Goal: Transaction & Acquisition: Purchase product/service

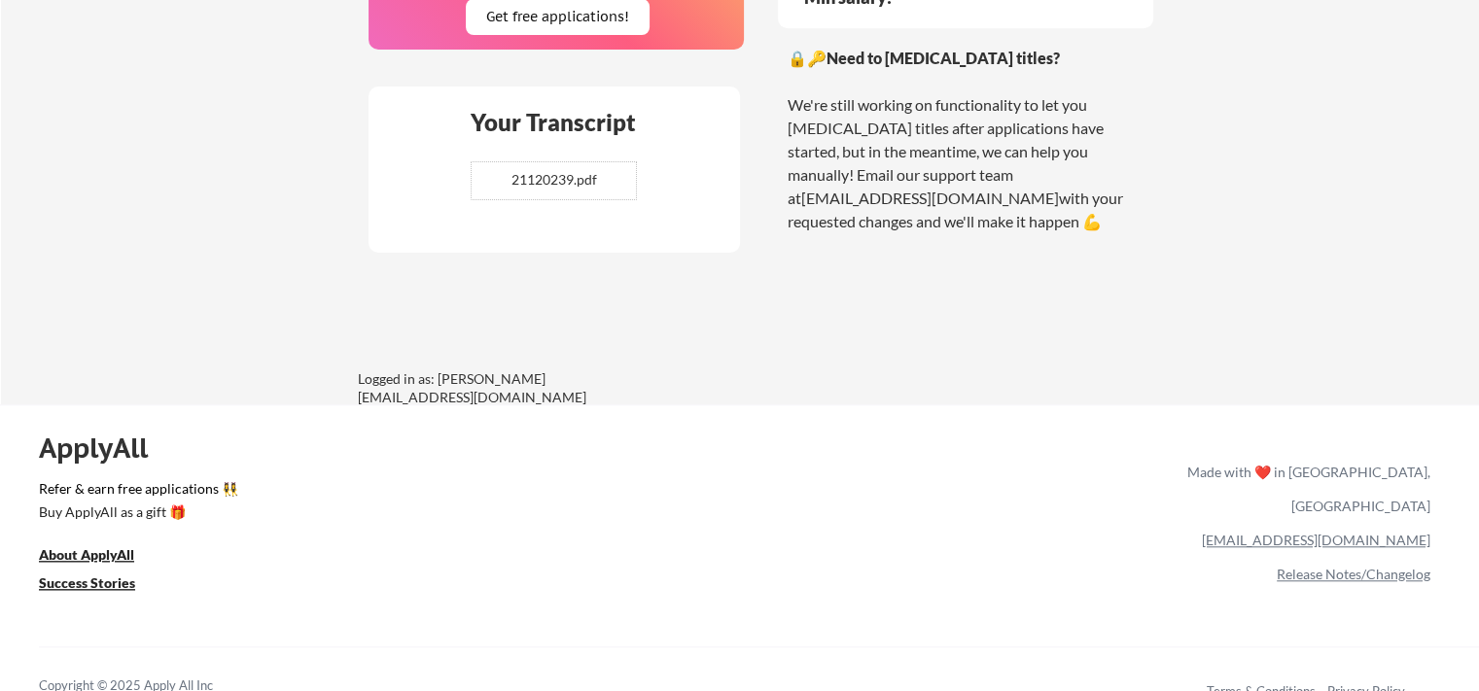
scroll to position [1700, 0]
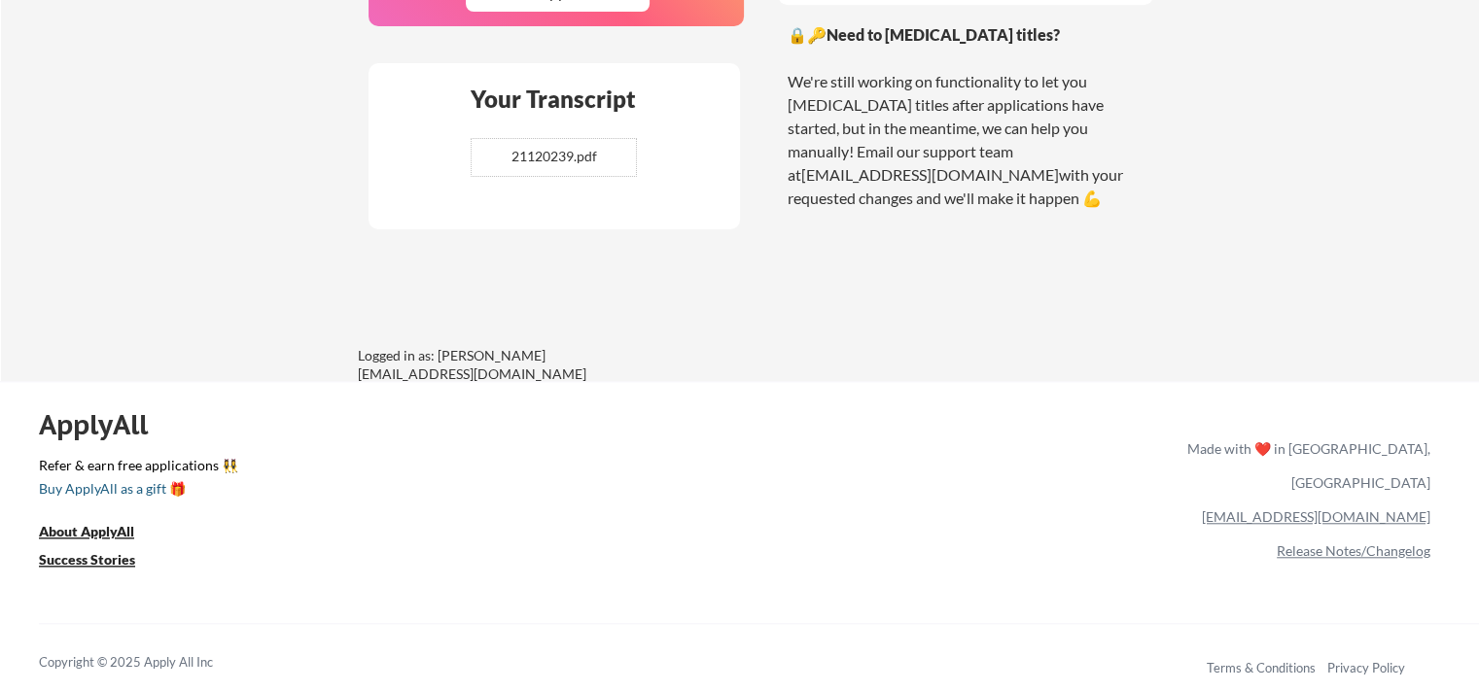
click at [126, 490] on div "Buy ApplyAll as a gift 🎁" at bounding box center [136, 489] width 194 height 14
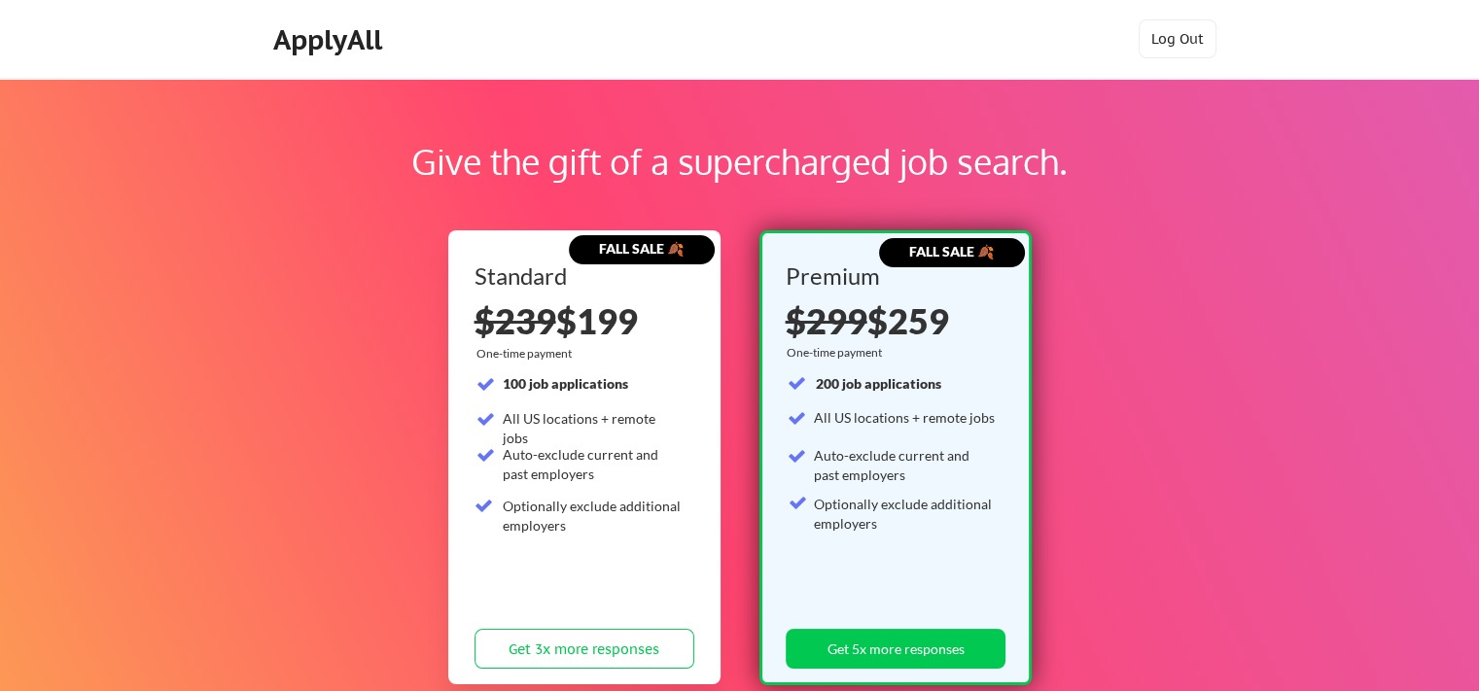
click at [367, 53] on div "ApplyAll" at bounding box center [330, 39] width 115 height 33
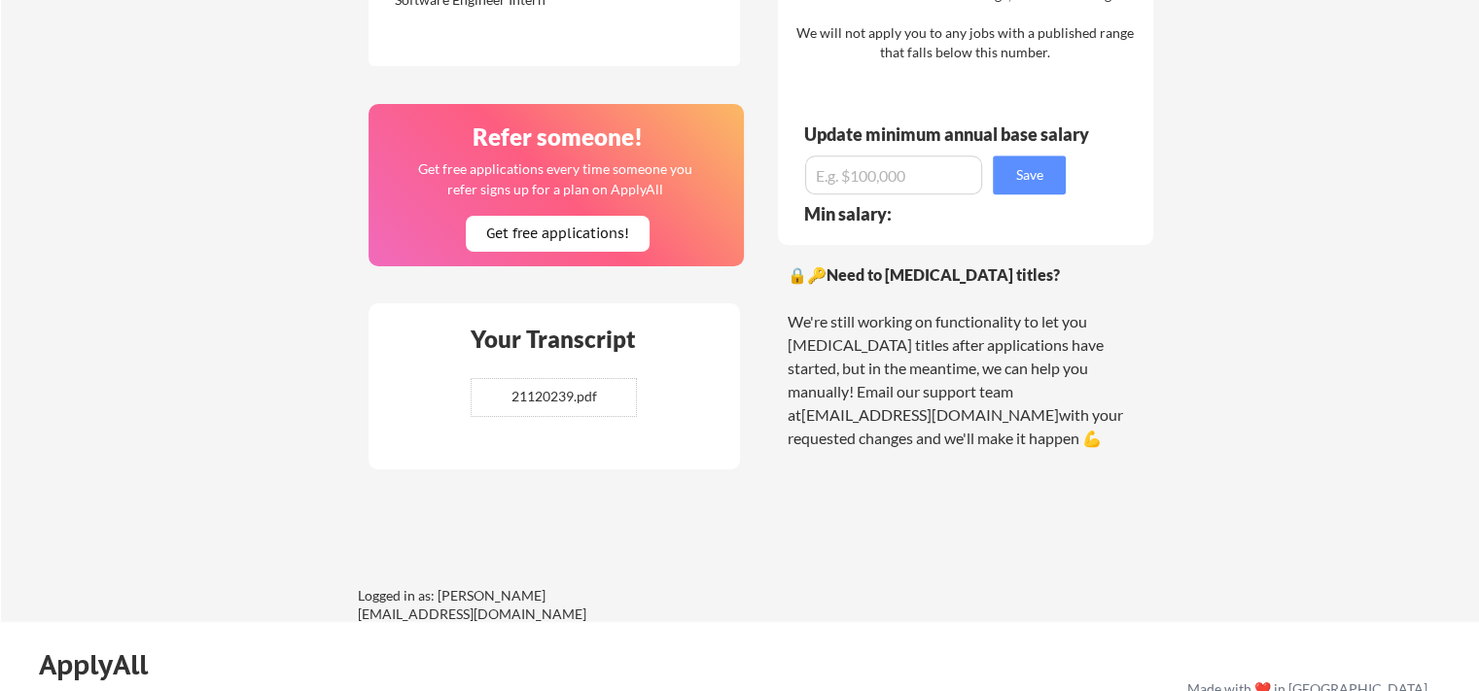
scroll to position [1517, 0]
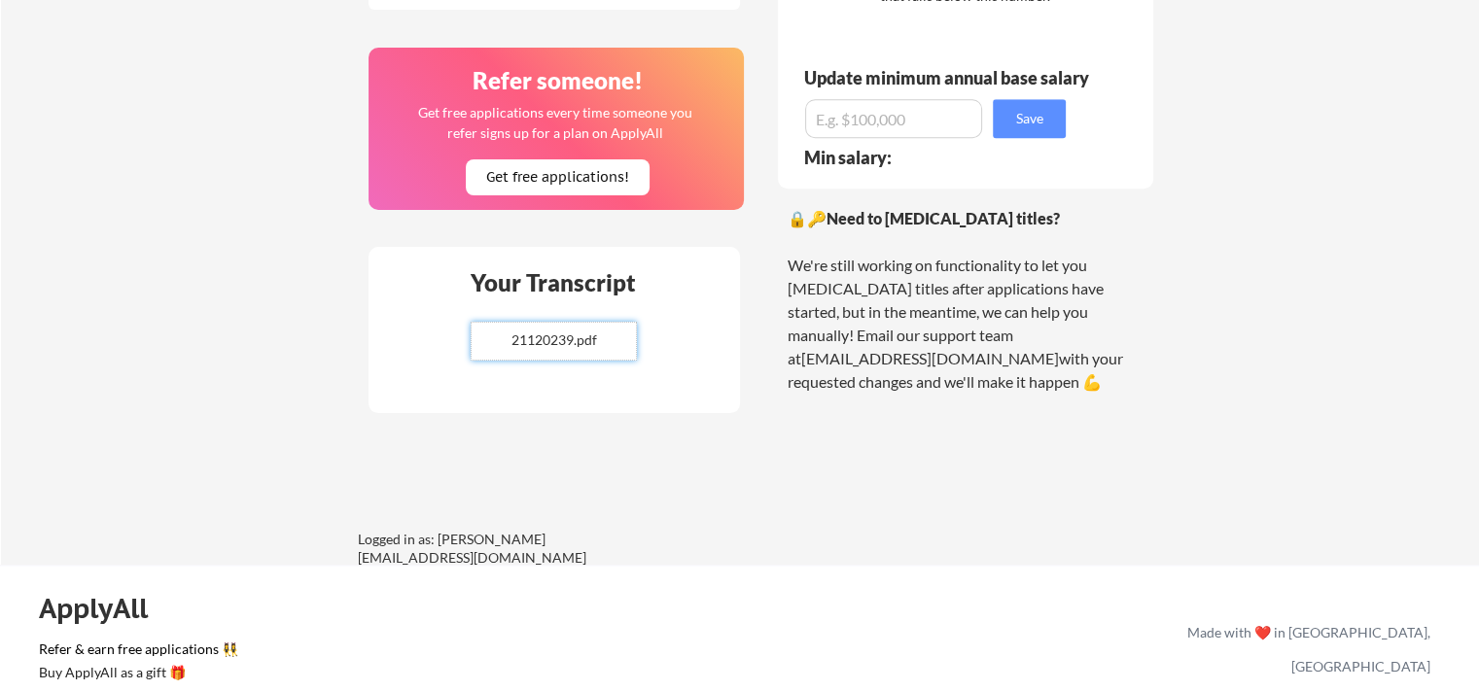
click at [550, 330] on input "file" at bounding box center [554, 341] width 164 height 37
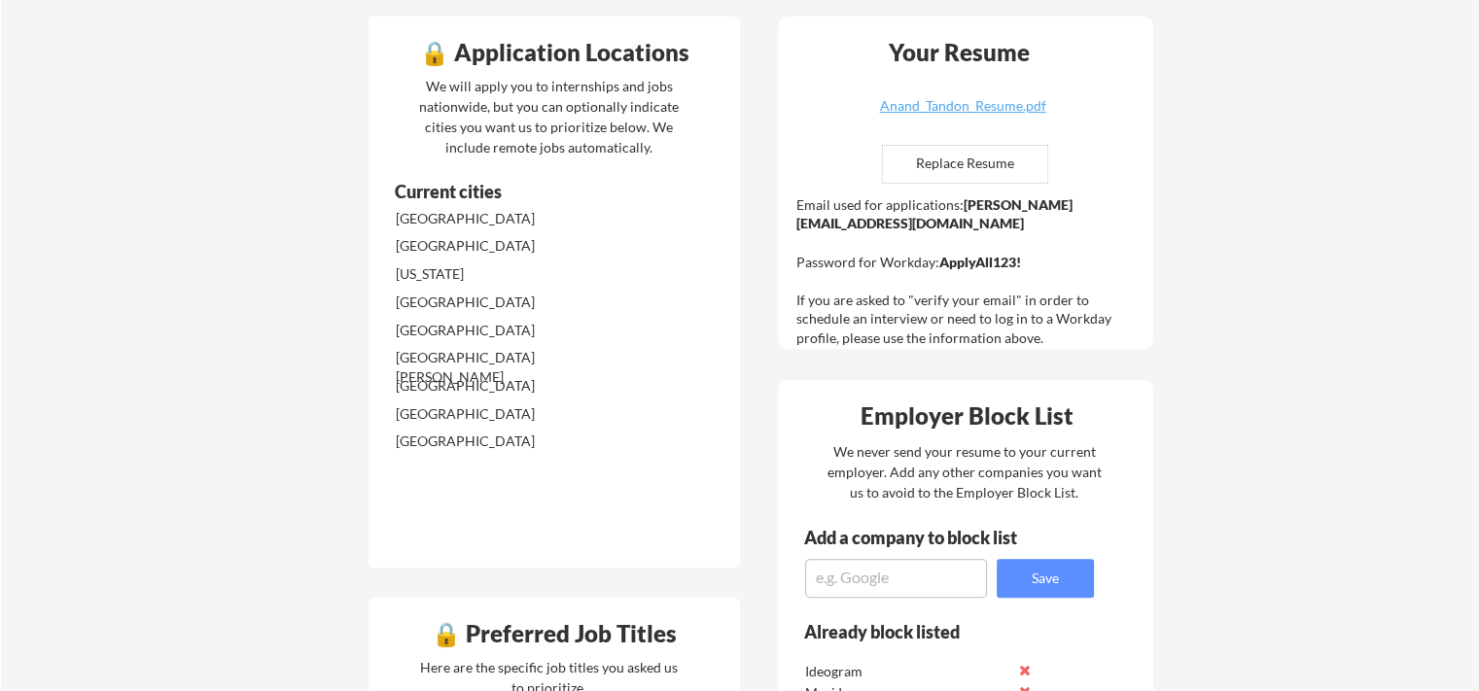
scroll to position [467, 0]
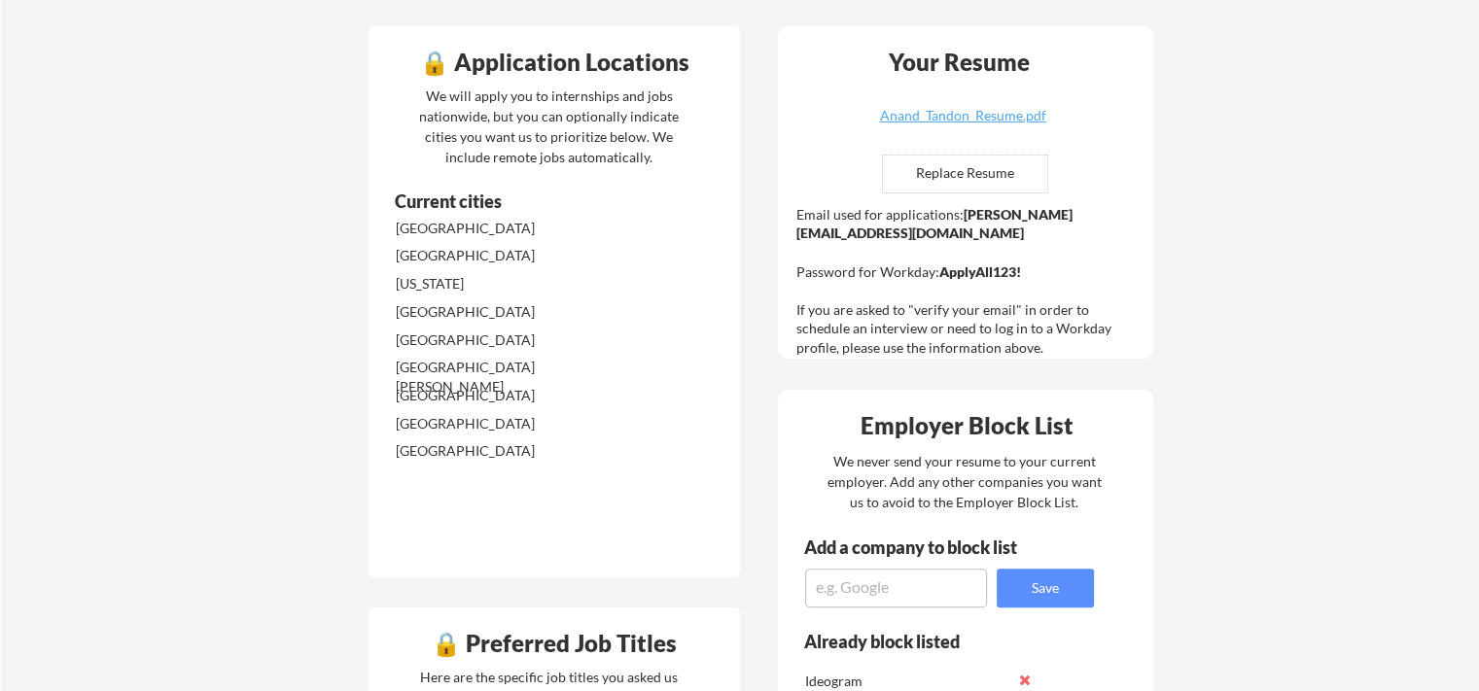
click at [967, 165] on input "file" at bounding box center [965, 174] width 164 height 37
click at [973, 177] on input "file" at bounding box center [965, 174] width 164 height 37
type input "C:\fakepath\Anand_Tandon_Resume.pdf"
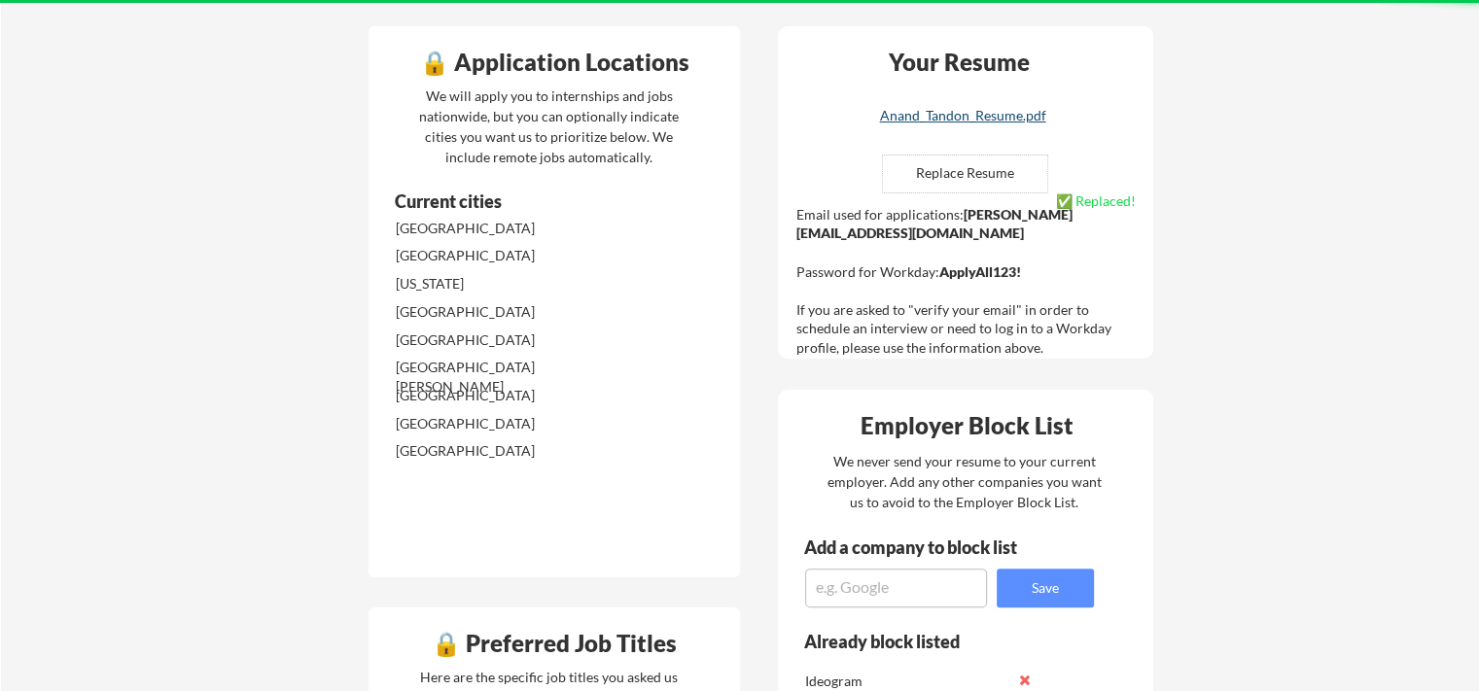
click at [1005, 111] on div "Anand_Tandon_Resume.pdf" at bounding box center [962, 116] width 231 height 14
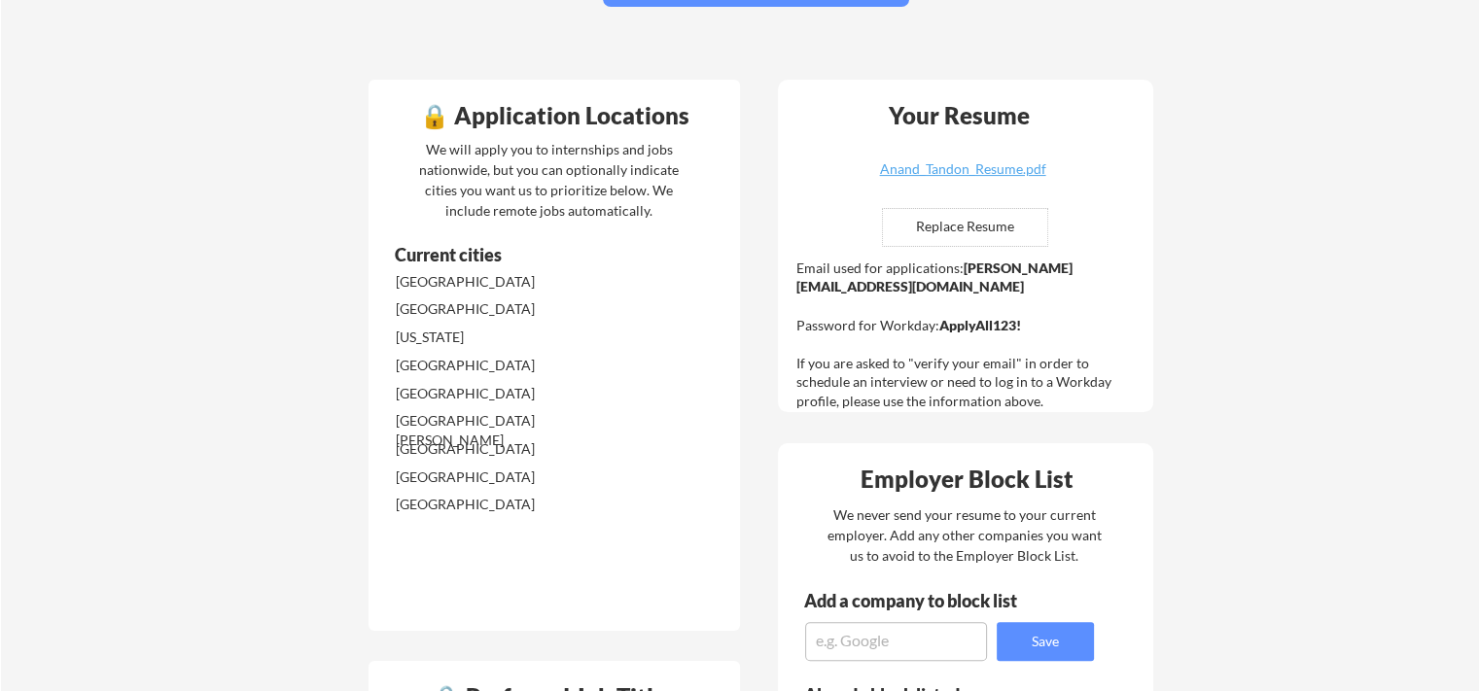
drag, startPoint x: 716, startPoint y: 314, endPoint x: 718, endPoint y: 298, distance: 16.8
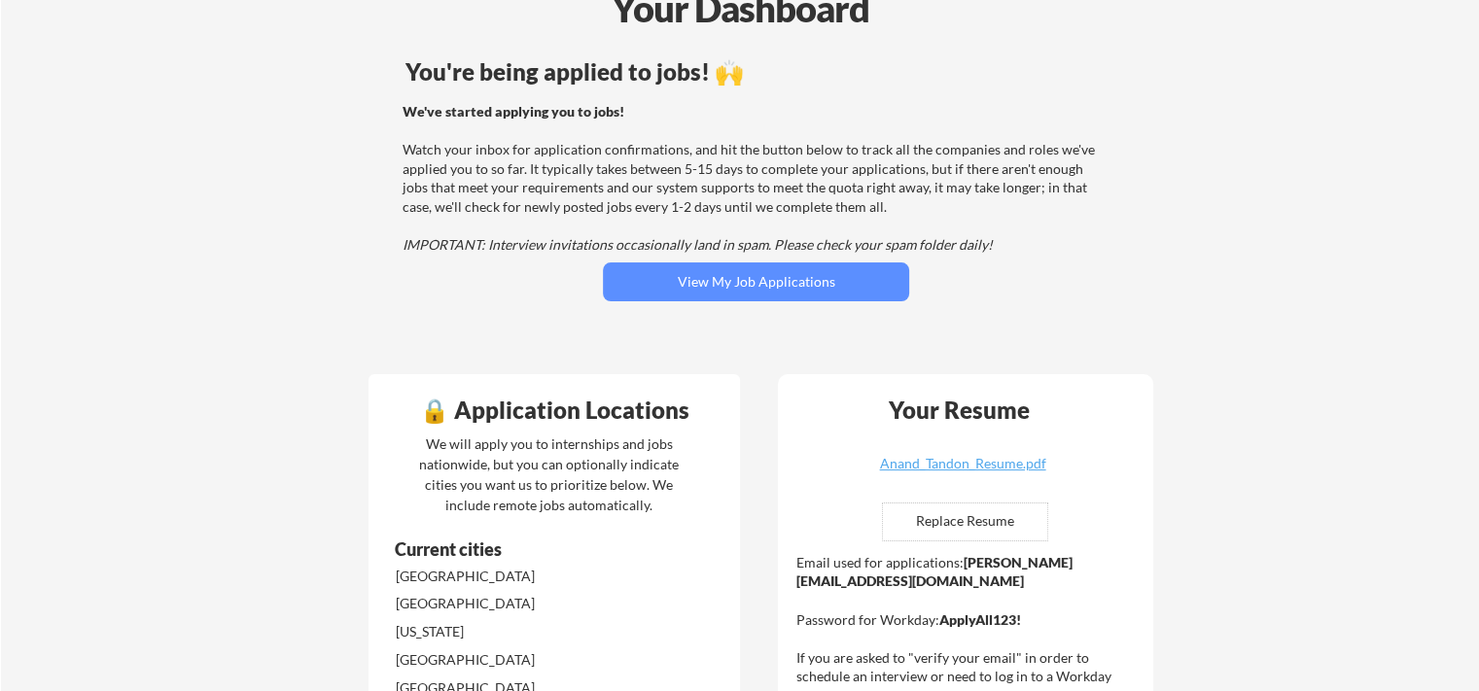
scroll to position [117, 0]
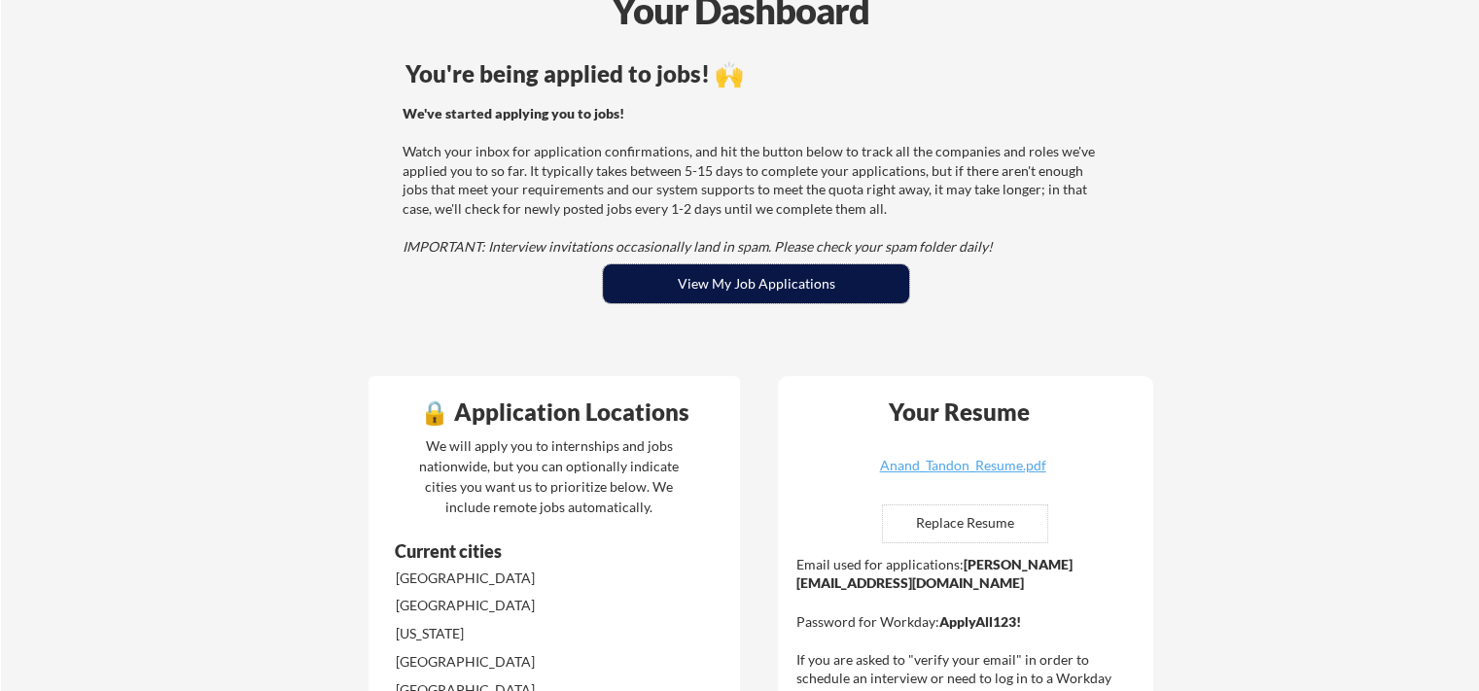
click at [732, 272] on button "View My Job Applications" at bounding box center [756, 283] width 306 height 39
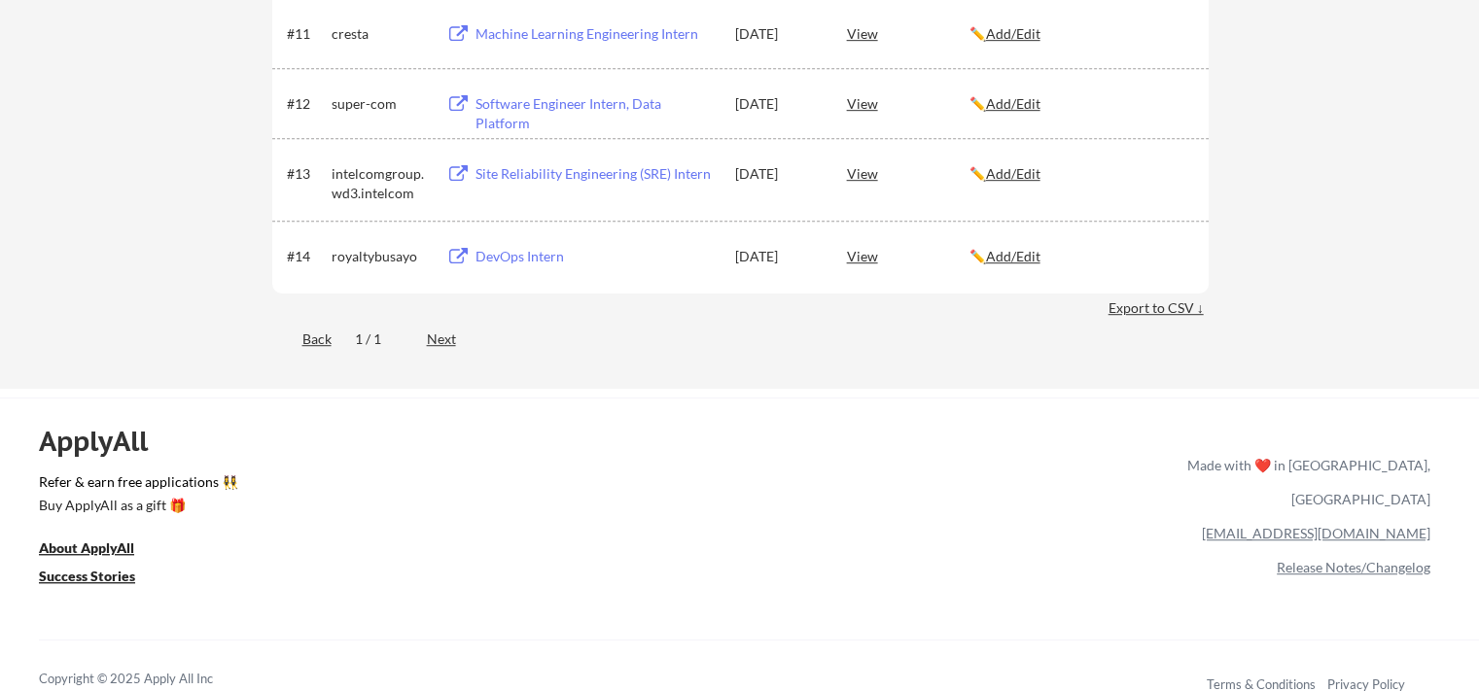
scroll to position [1167, 0]
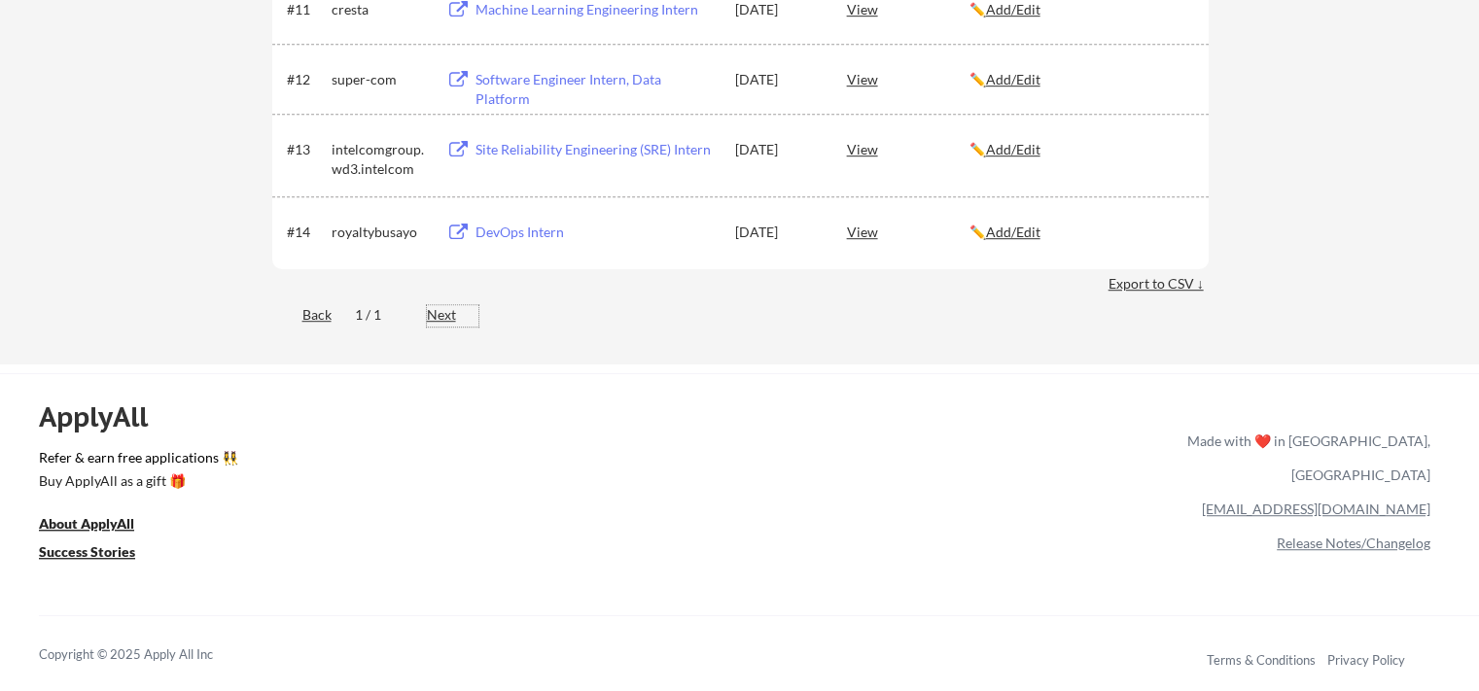
click at [433, 306] on div "Next" at bounding box center [453, 314] width 52 height 19
